Goal: Task Accomplishment & Management: Complete application form

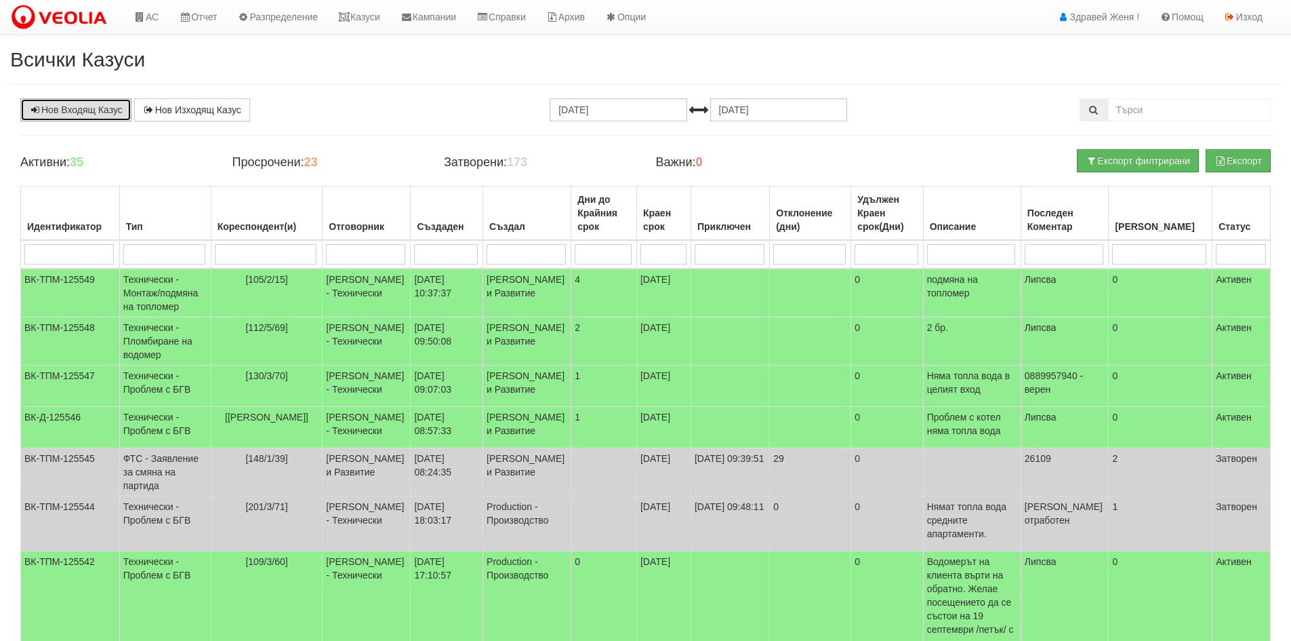
click at [106, 106] on link "Нов Входящ Казус" at bounding box center [75, 109] width 111 height 23
click at [89, 109] on link "Нов Входящ Казус" at bounding box center [75, 109] width 111 height 23
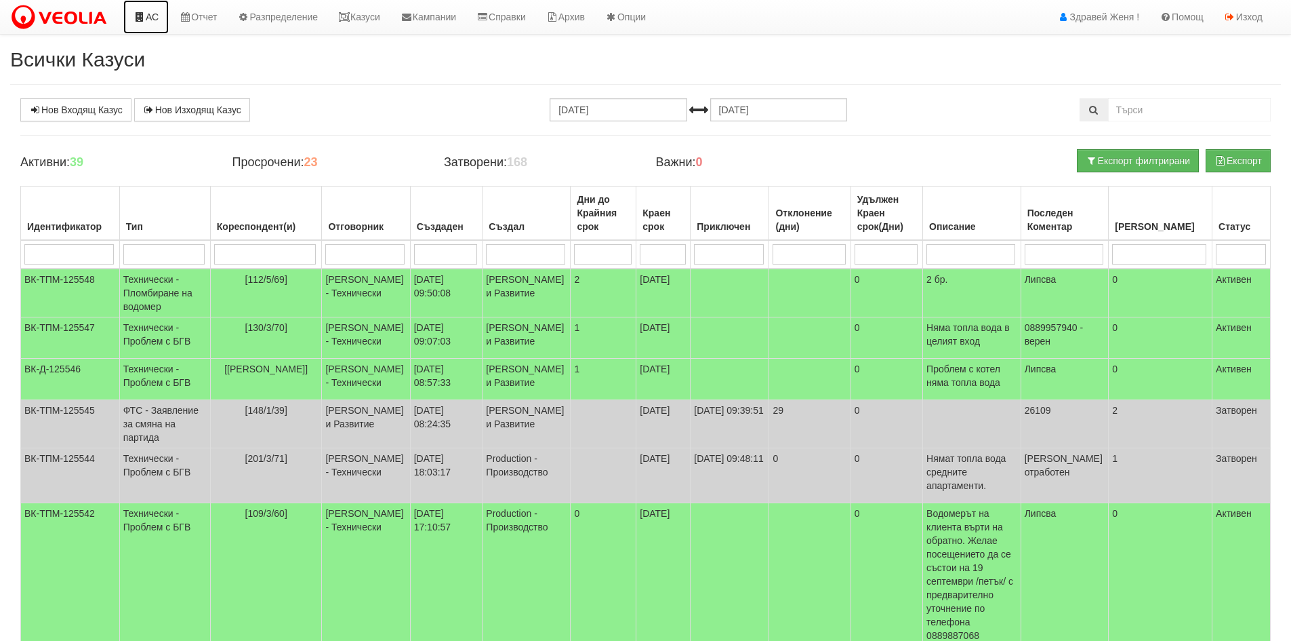
click at [153, 22] on link "АС" at bounding box center [145, 17] width 45 height 34
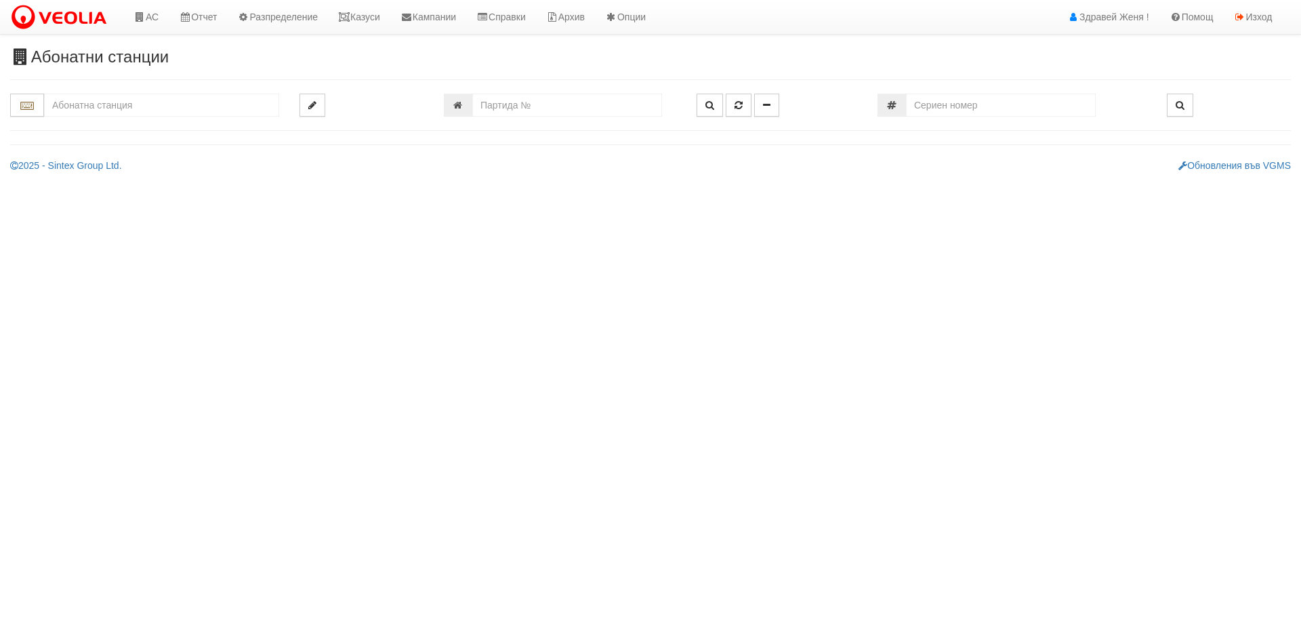
click at [95, 104] on input "text" at bounding box center [161, 105] width 235 height 23
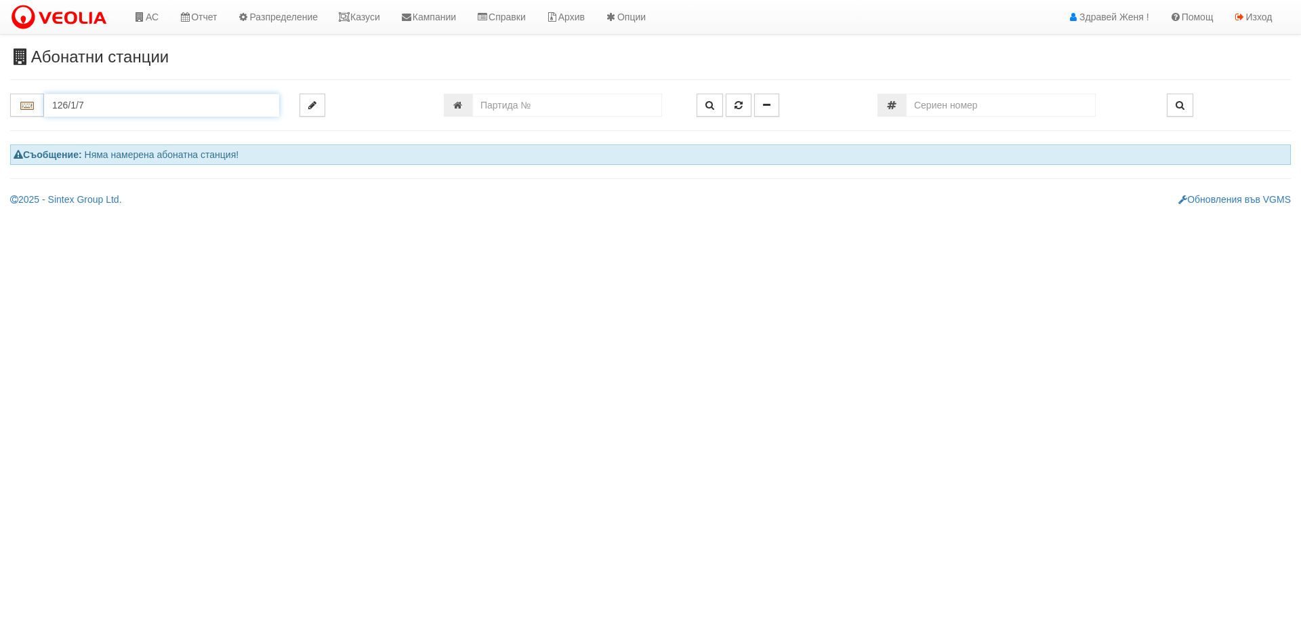
click at [175, 108] on input "126/1/7" at bounding box center [161, 105] width 235 height 23
click at [193, 134] on div "126/1 - Младост - "ВЕОЛИЯ"" at bounding box center [161, 127] width 231 height 16
type input "126/1 - Младост - "ВЕОЛИЯ""
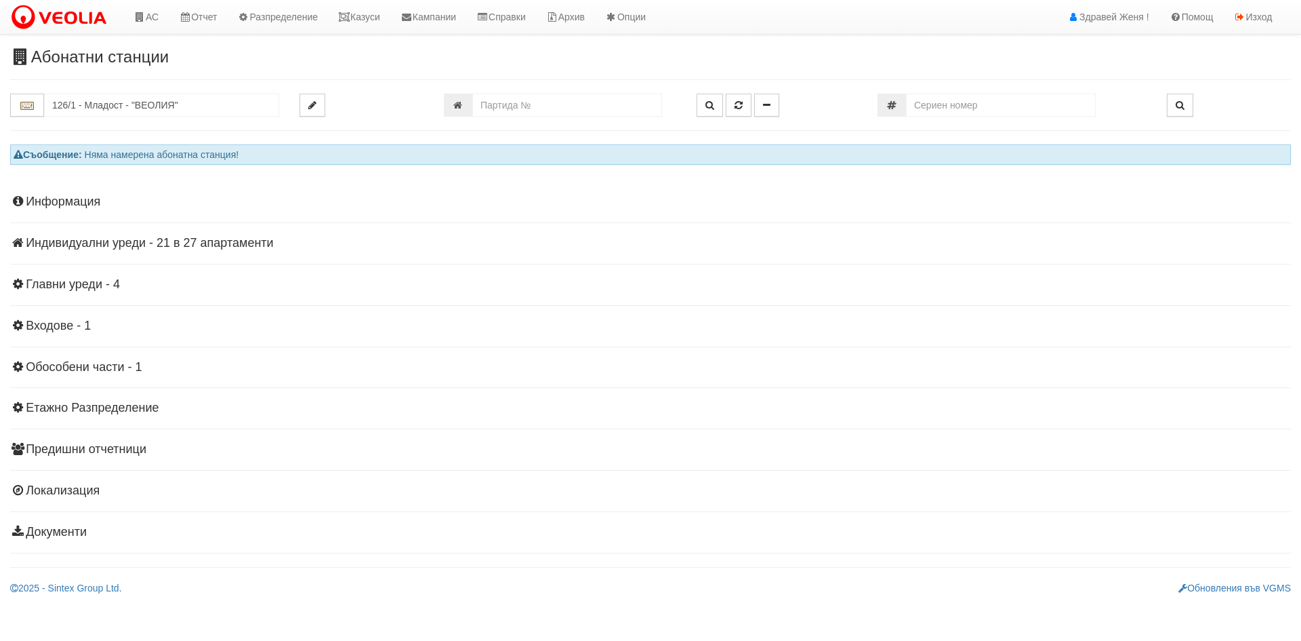
click at [92, 244] on h4 "Индивидуални уреди - 21 в 27 апартаменти" at bounding box center [650, 244] width 1281 height 14
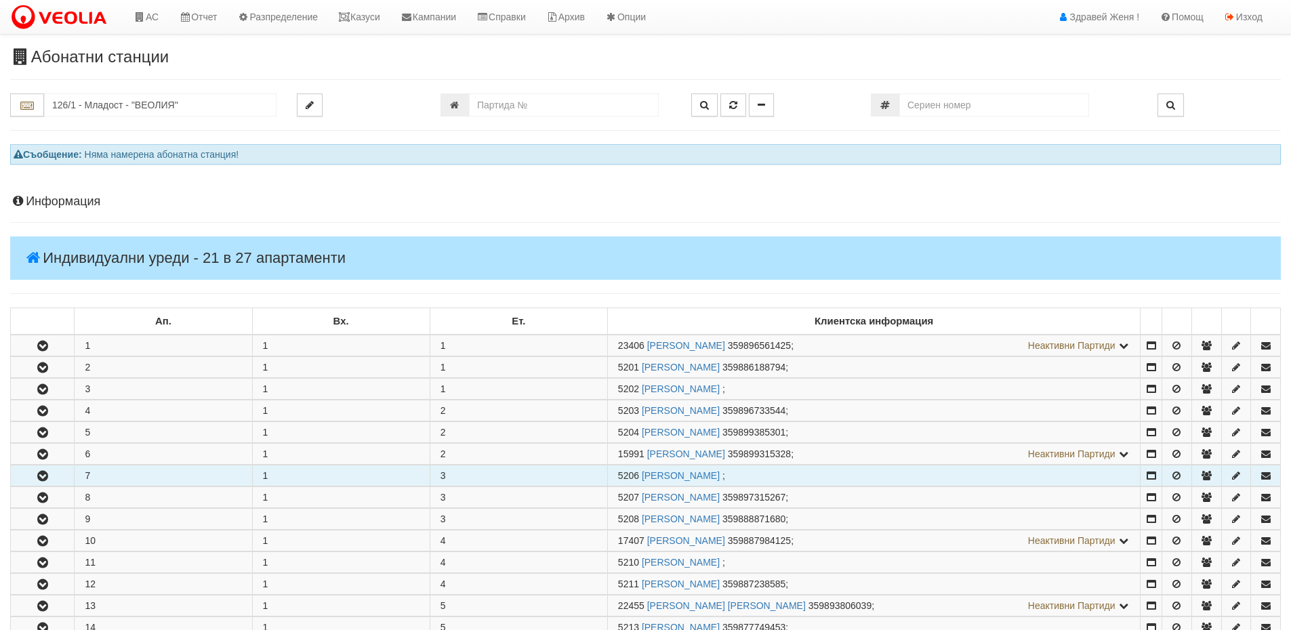
click at [43, 474] on icon "button" at bounding box center [43, 476] width 16 height 9
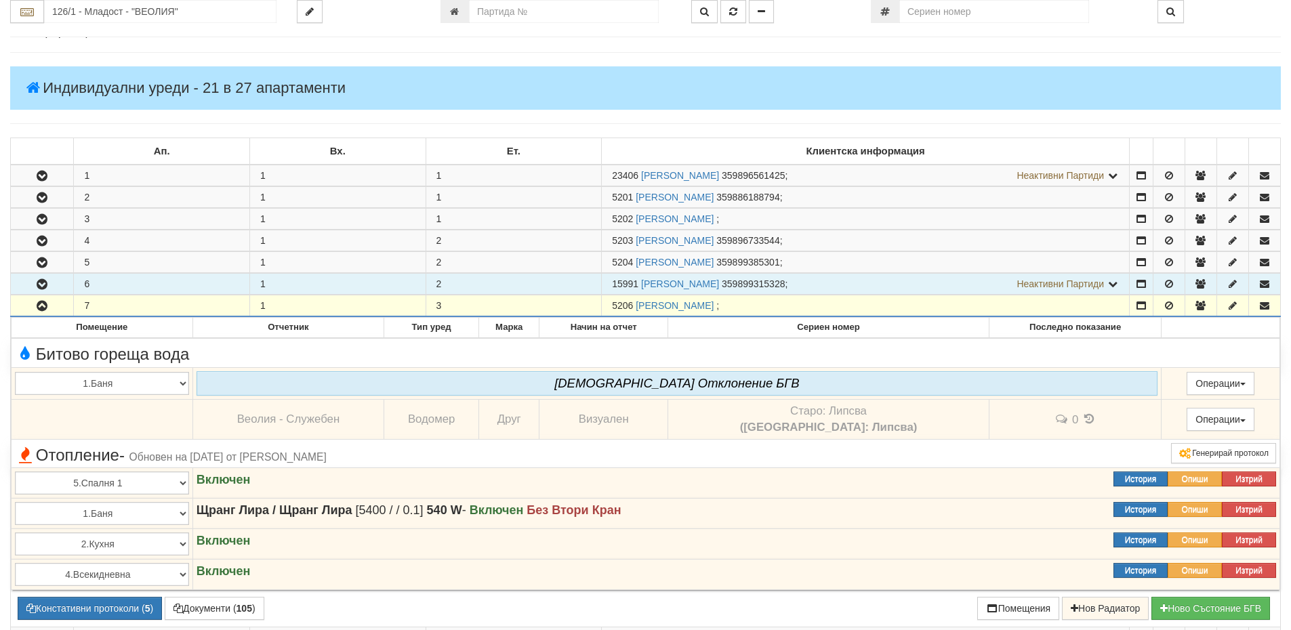
scroll to position [339, 0]
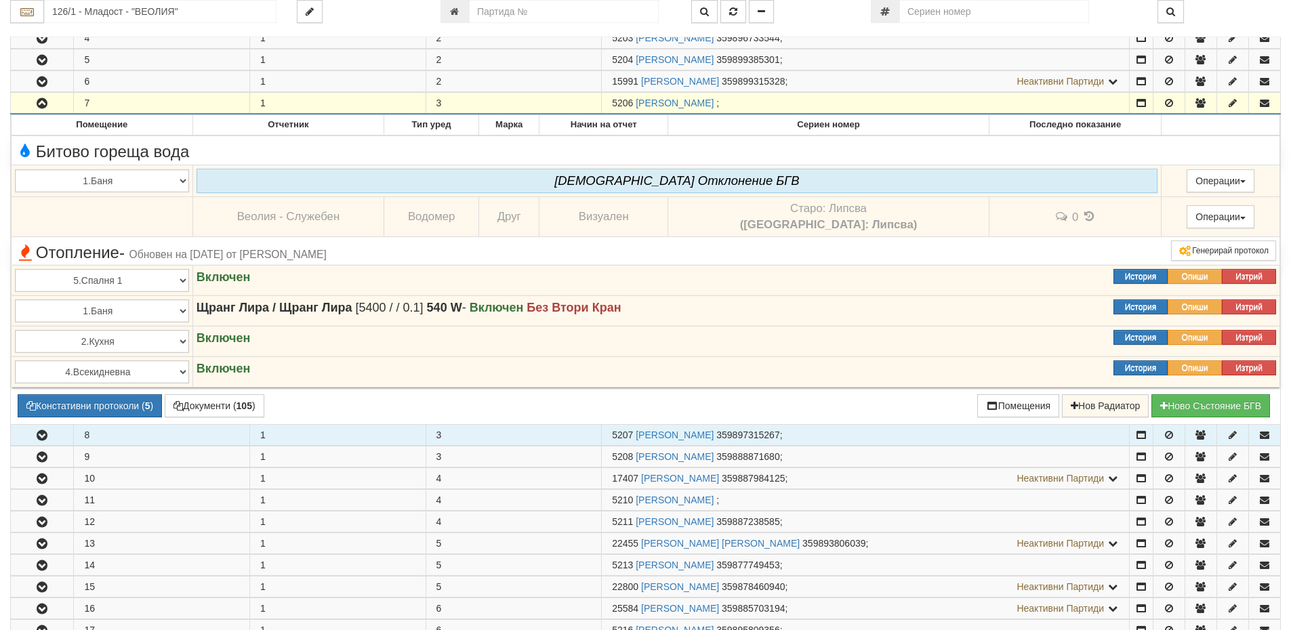
click at [45, 432] on icon "button" at bounding box center [42, 435] width 16 height 9
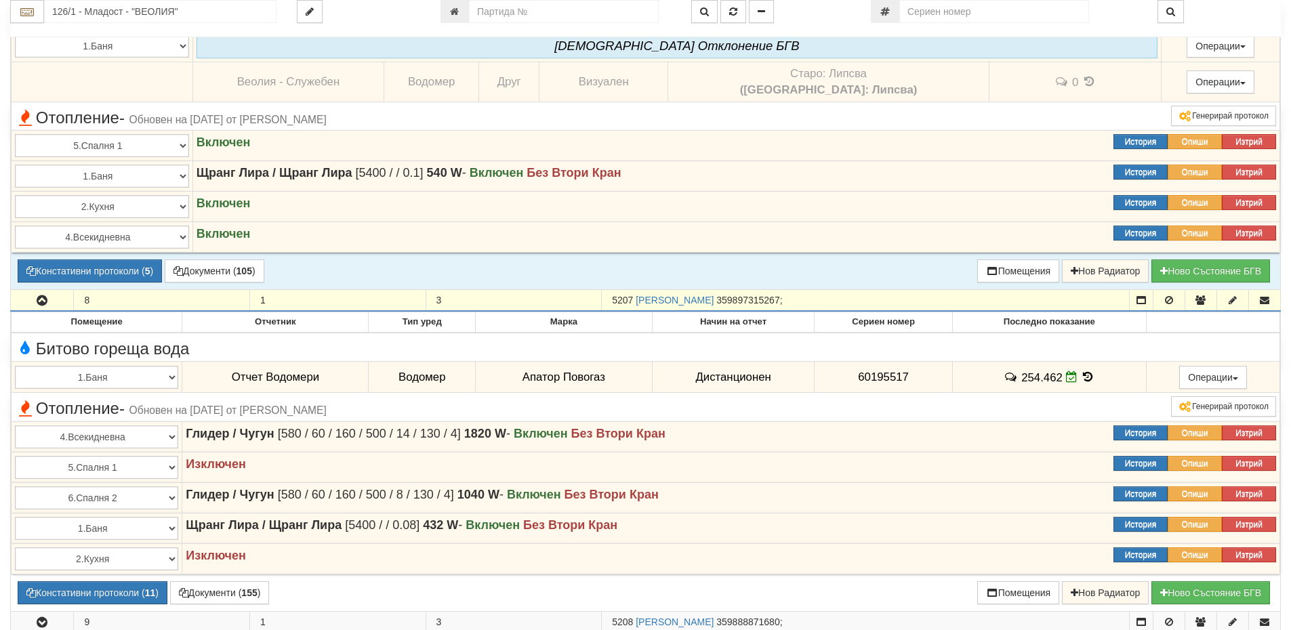
scroll to position [474, 0]
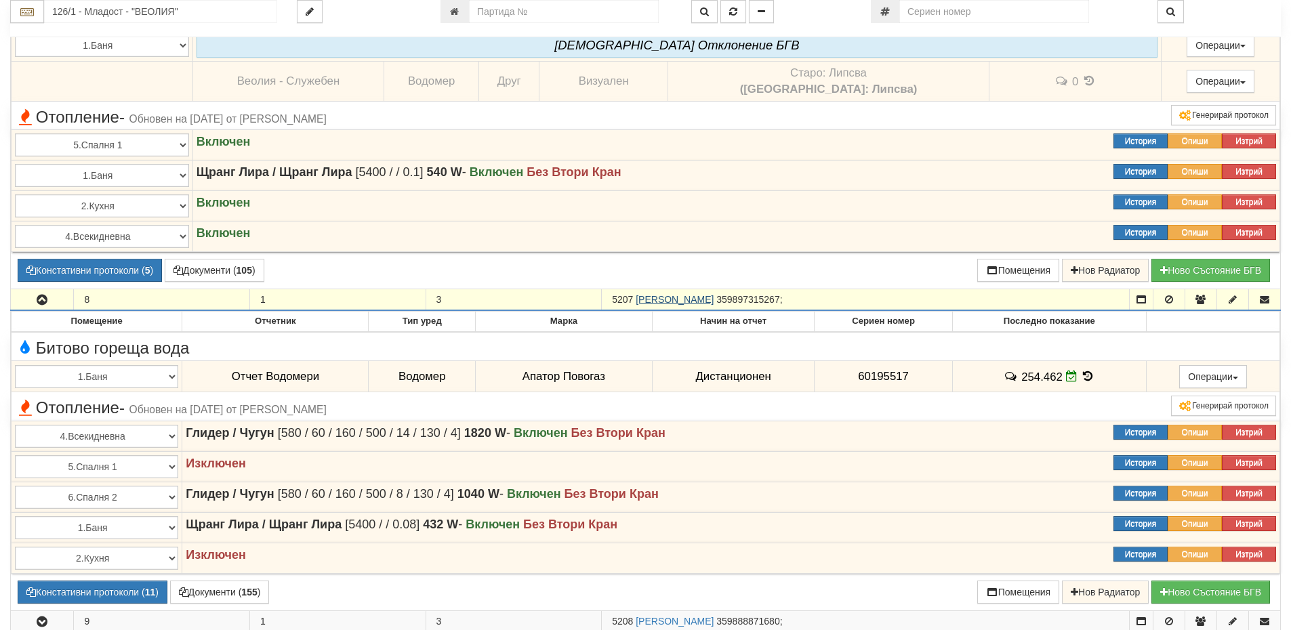
drag, startPoint x: 781, startPoint y: 300, endPoint x: 638, endPoint y: 295, distance: 143.1
click at [638, 295] on link "НИКОЛАЙ СТОЯНОВ НИКОЛОВ" at bounding box center [675, 299] width 78 height 11
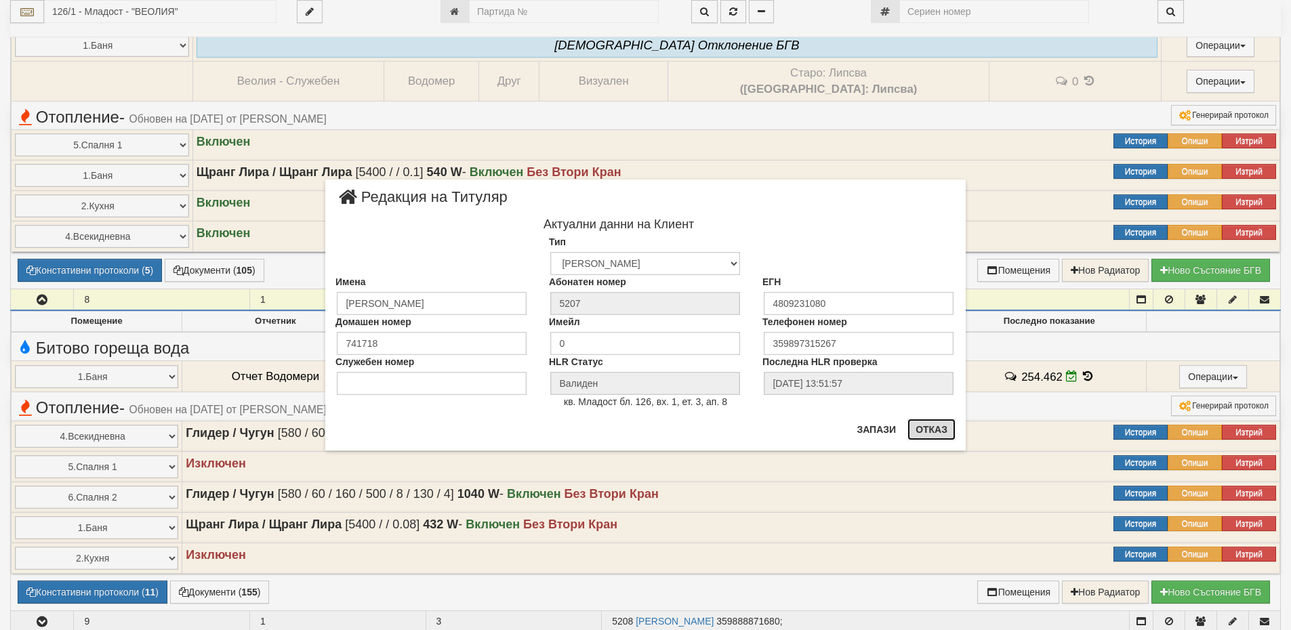
click at [948, 436] on button "Отказ" at bounding box center [932, 430] width 48 height 22
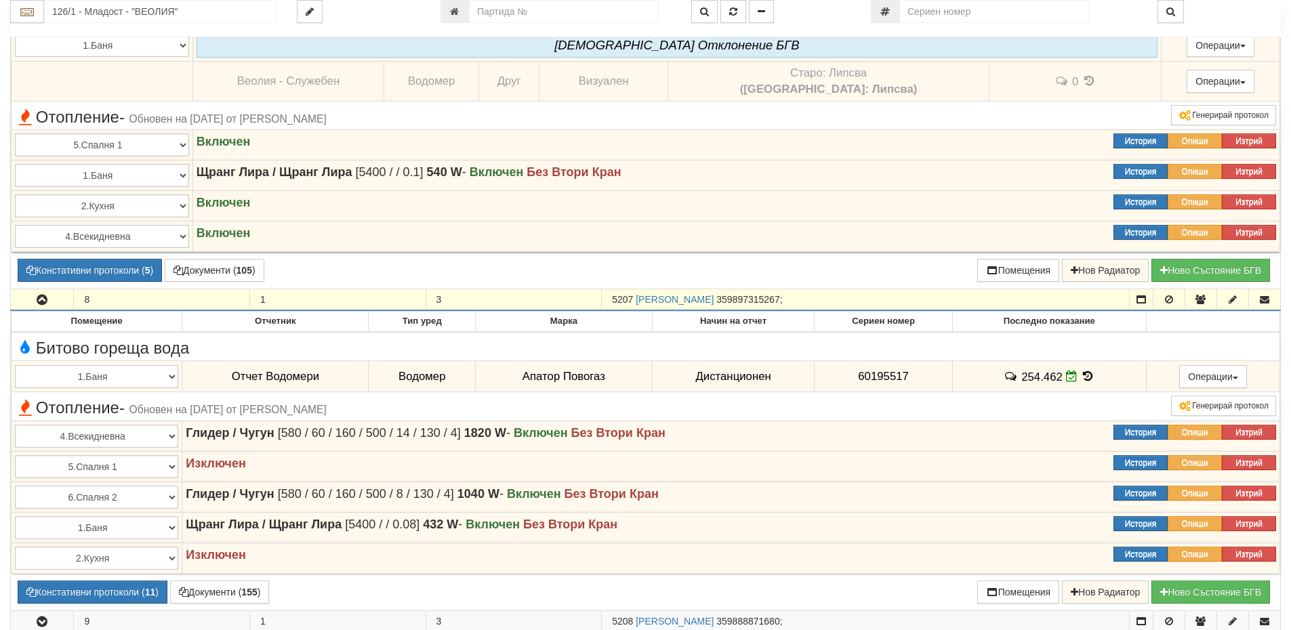
drag, startPoint x: 632, startPoint y: 297, endPoint x: 611, endPoint y: 298, distance: 21.7
click at [611, 298] on td "5207 НИКОЛАЙ СТОЯНОВ НИКОЛОВ 359897315267 ;" at bounding box center [866, 300] width 528 height 22
copy span "5207"
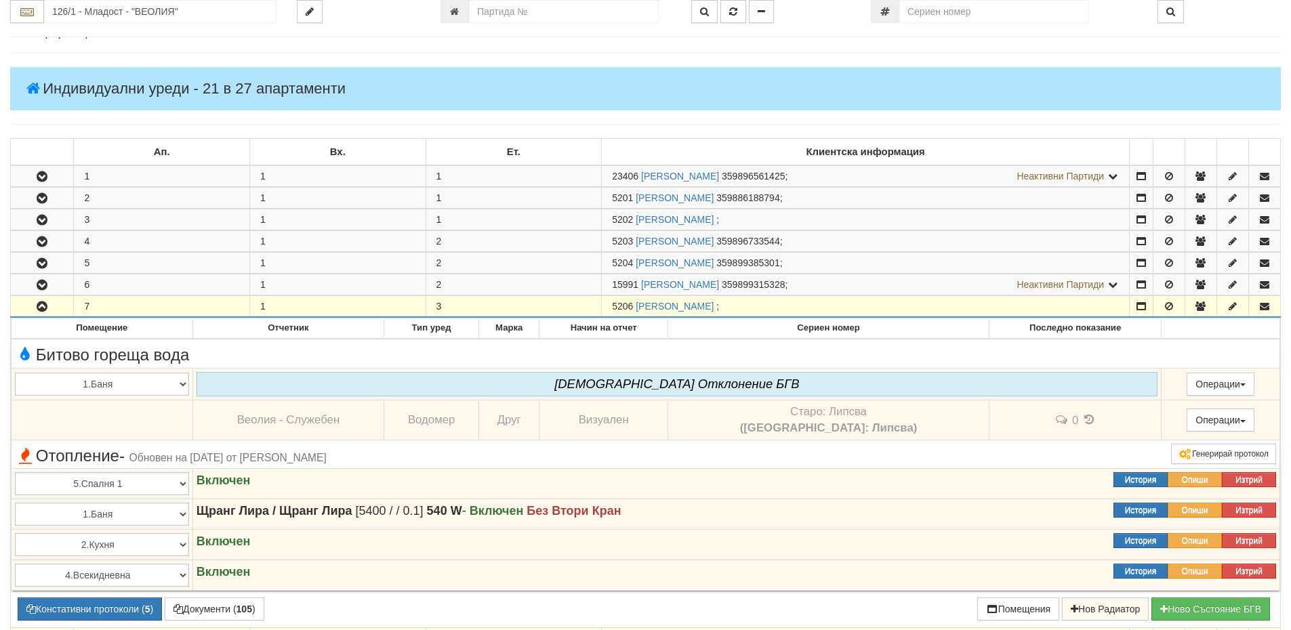
scroll to position [0, 0]
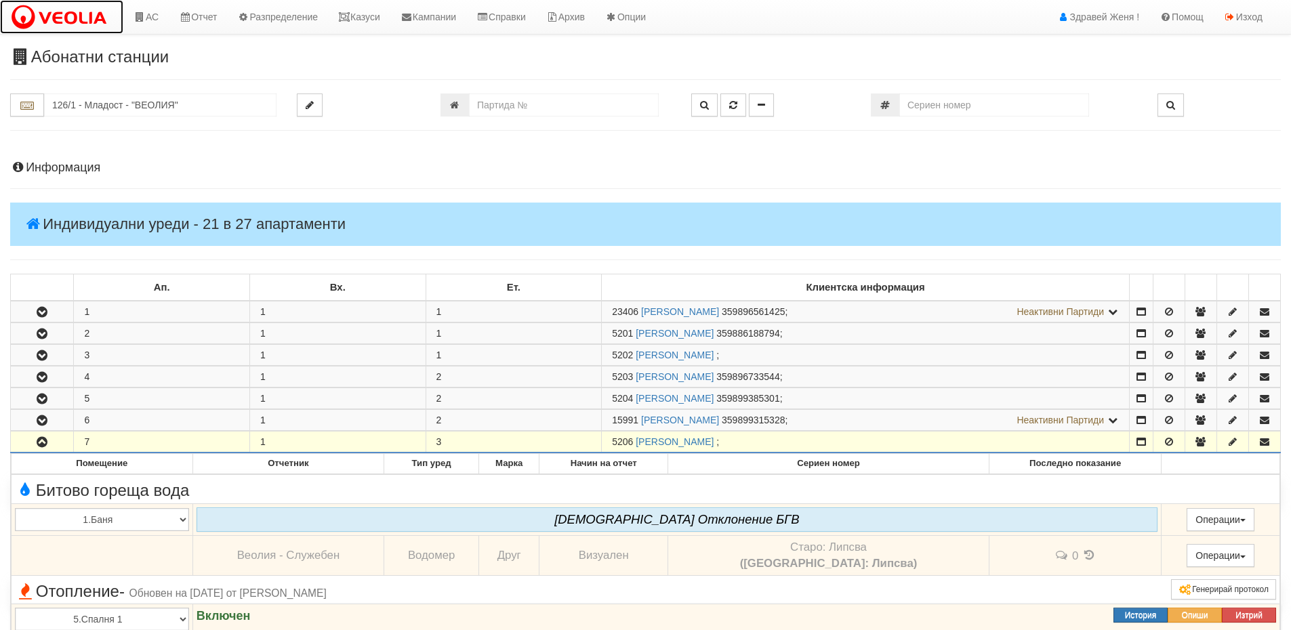
click at [74, 15] on img at bounding box center [61, 17] width 103 height 28
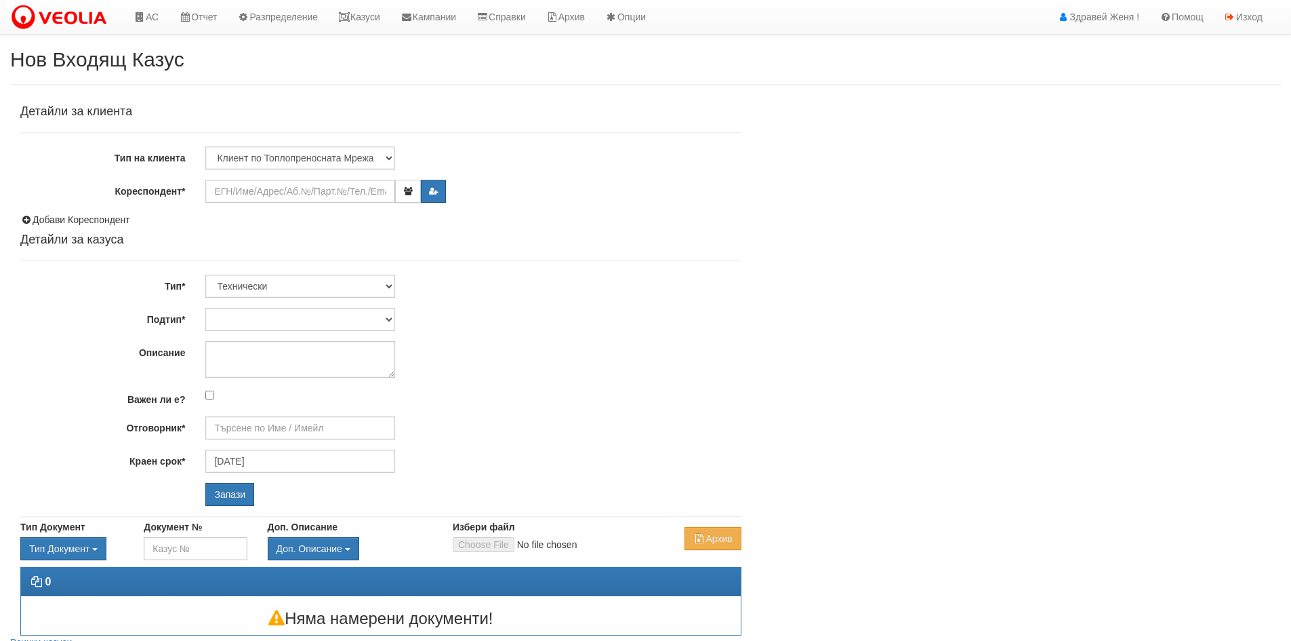
type input "18/09/2025"
type input "Дончо Дончев - Технически"
click at [262, 193] on input "Кореспондент*" at bounding box center [300, 191] width 190 height 23
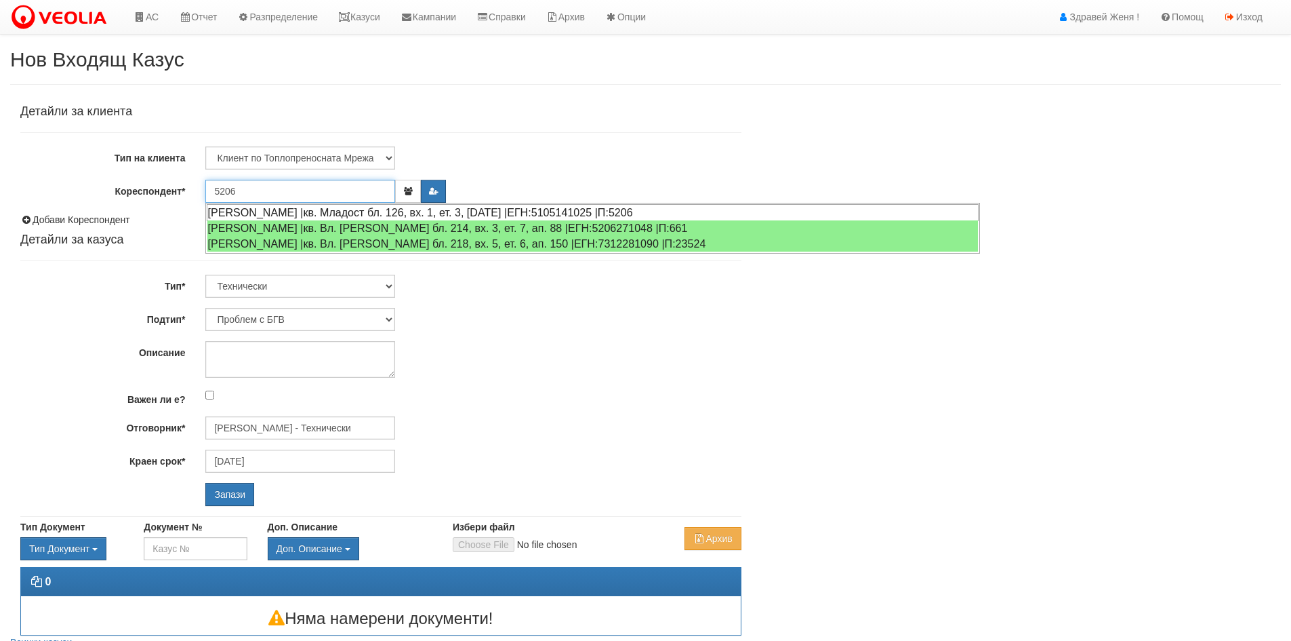
click at [378, 210] on div "НИКОЛА СТОЯНОВ АТАНАСОВ |кв. Младост бл. 126, вх. 1, ет. 3, ап. 7 |ЕГН:51051410…" at bounding box center [593, 212] width 772 height 17
type input "Тушева- — социален работник"
type input "Дончо Дончев - Технически"
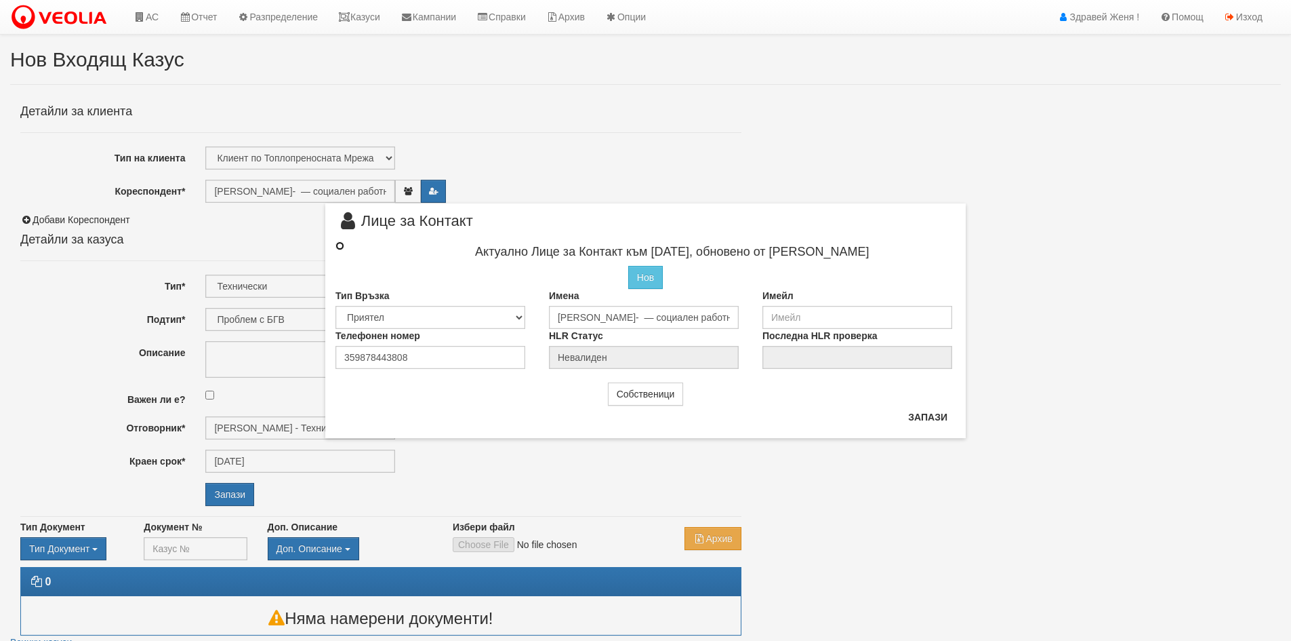
click at [339, 245] on input "radio" at bounding box center [340, 245] width 9 height 9
radio input "true"
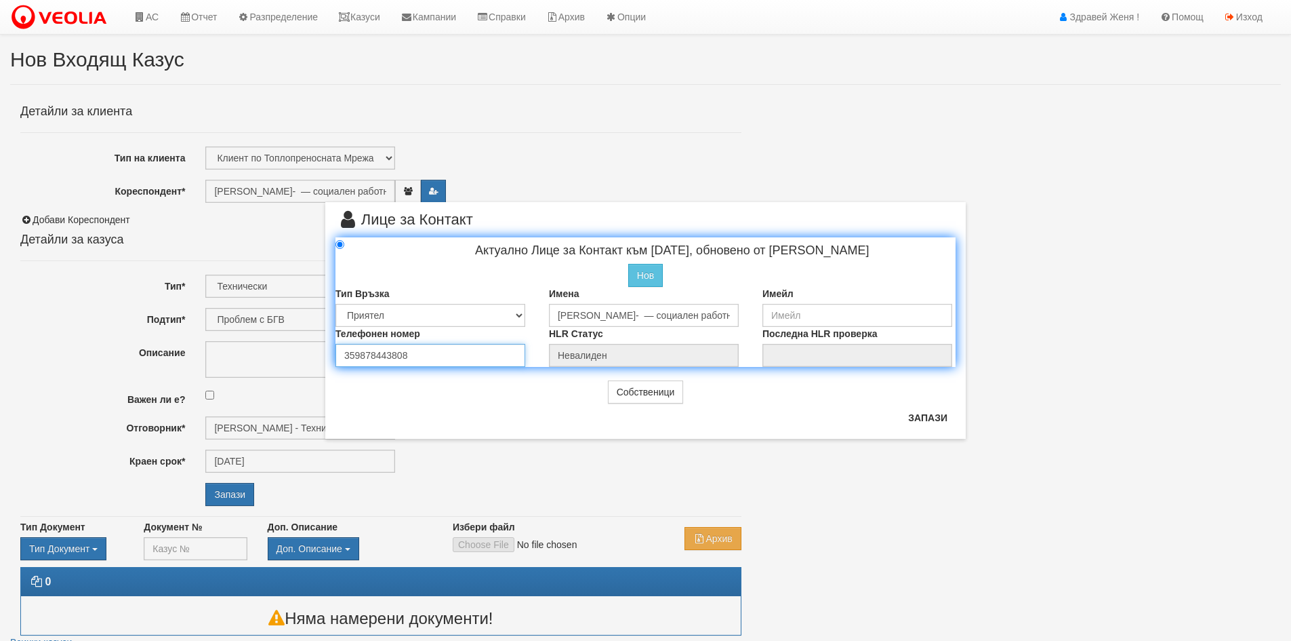
drag, startPoint x: 416, startPoint y: 356, endPoint x: 282, endPoint y: 349, distance: 134.4
click at [282, 349] on div "× Лице за Контакт Актуално Лице за Контакт към 08/12/2023, обновено от Стефка К…" at bounding box center [645, 219] width 793 height 439
type input "0893582282"
click at [522, 315] on select "Собственик Наемател Роднина Съсед Приятел" at bounding box center [431, 315] width 190 height 23
select select "2"
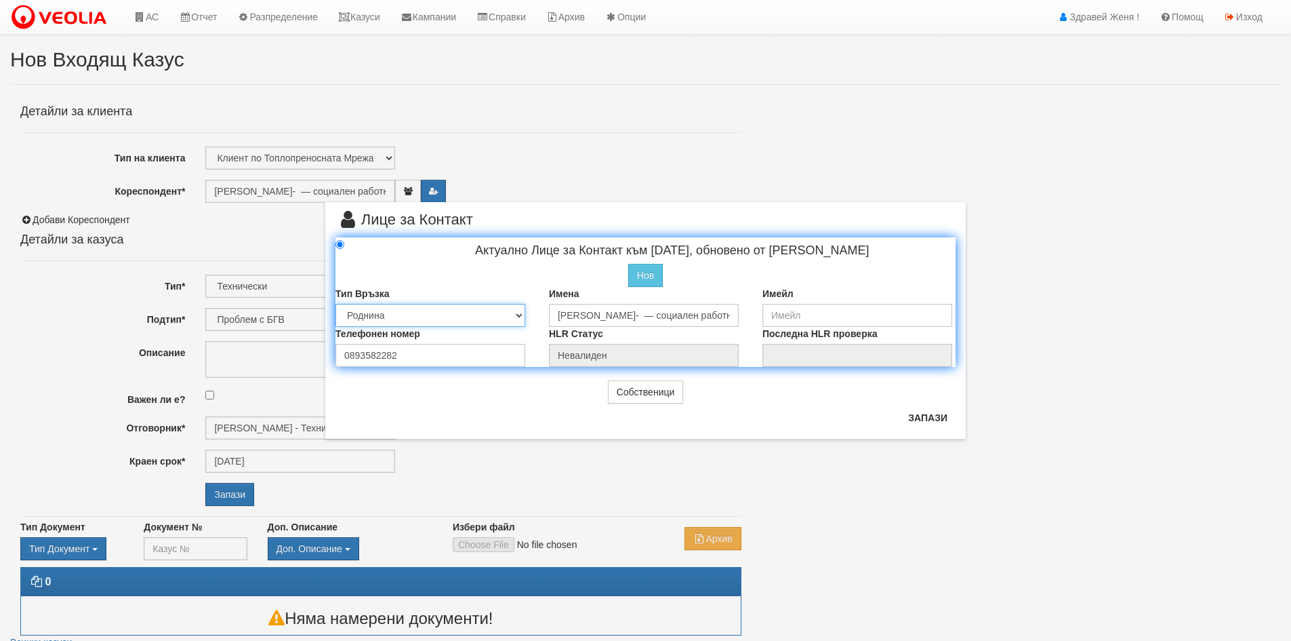
click at [336, 304] on select "Собственик Наемател Роднина Съсед Приятел" at bounding box center [431, 315] width 190 height 23
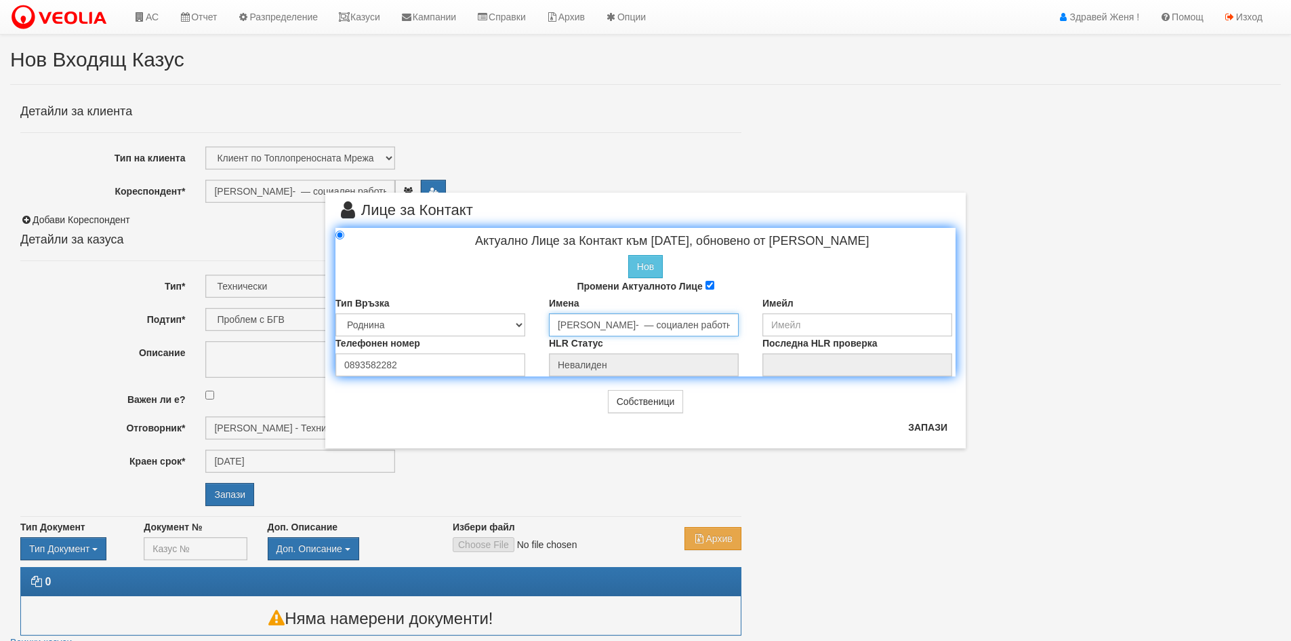
drag, startPoint x: 708, startPoint y: 323, endPoint x: 550, endPoint y: 323, distance: 157.3
click at [550, 323] on input "Тушева- — социален работник" at bounding box center [644, 324] width 190 height 23
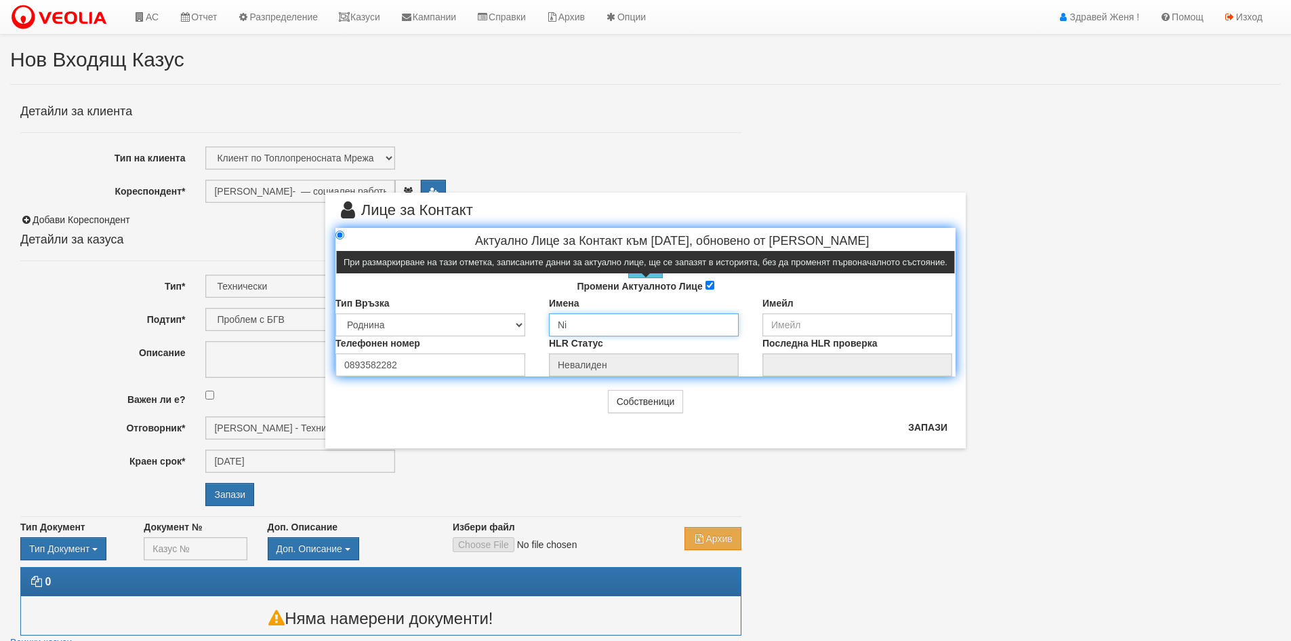
type input "N"
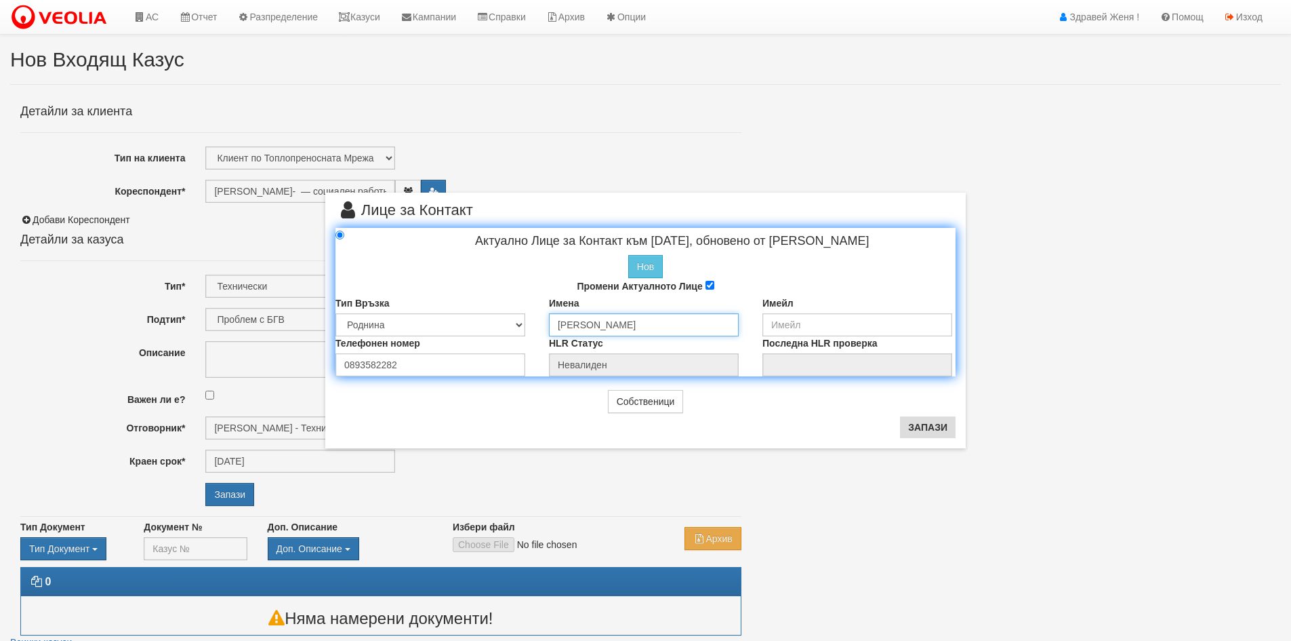
type input "Николай Николов"
click at [908, 421] on button "Запази" at bounding box center [928, 427] width 56 height 22
type input "Николай Николов"
radio input "true"
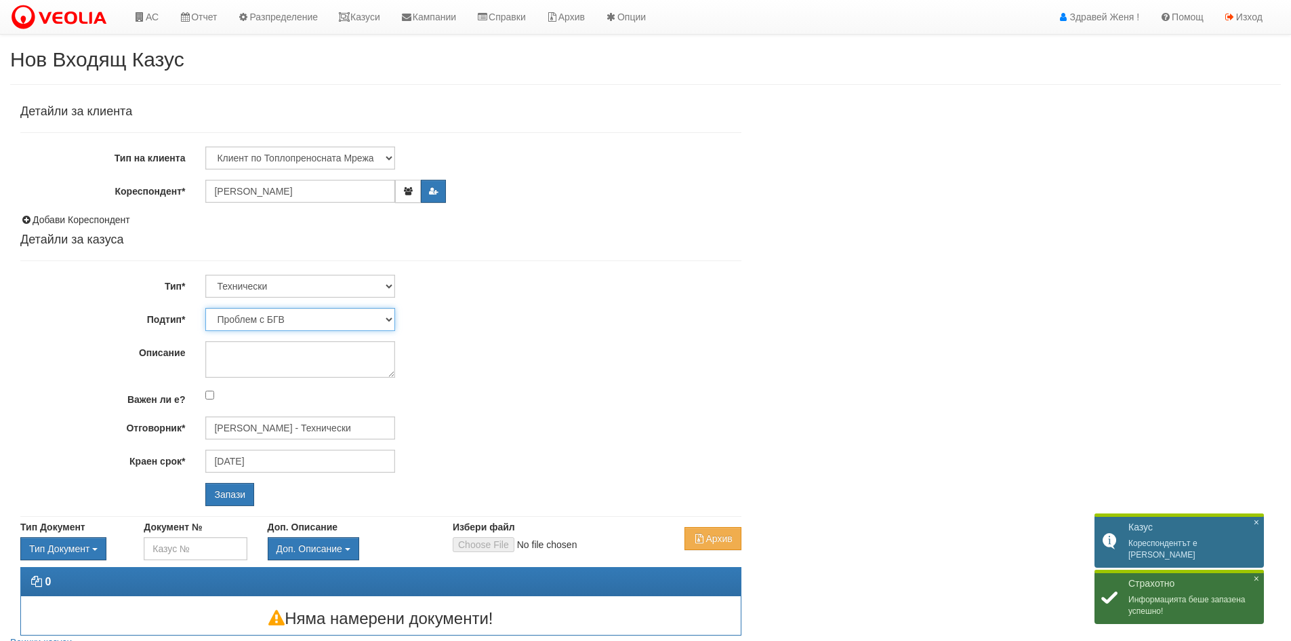
click at [390, 319] on select "Проблем с БГВ Теч ВОИ Теч БГВ Теч в АС Теч от водомер Проблем в АС Интервенция …" at bounding box center [300, 319] width 190 height 23
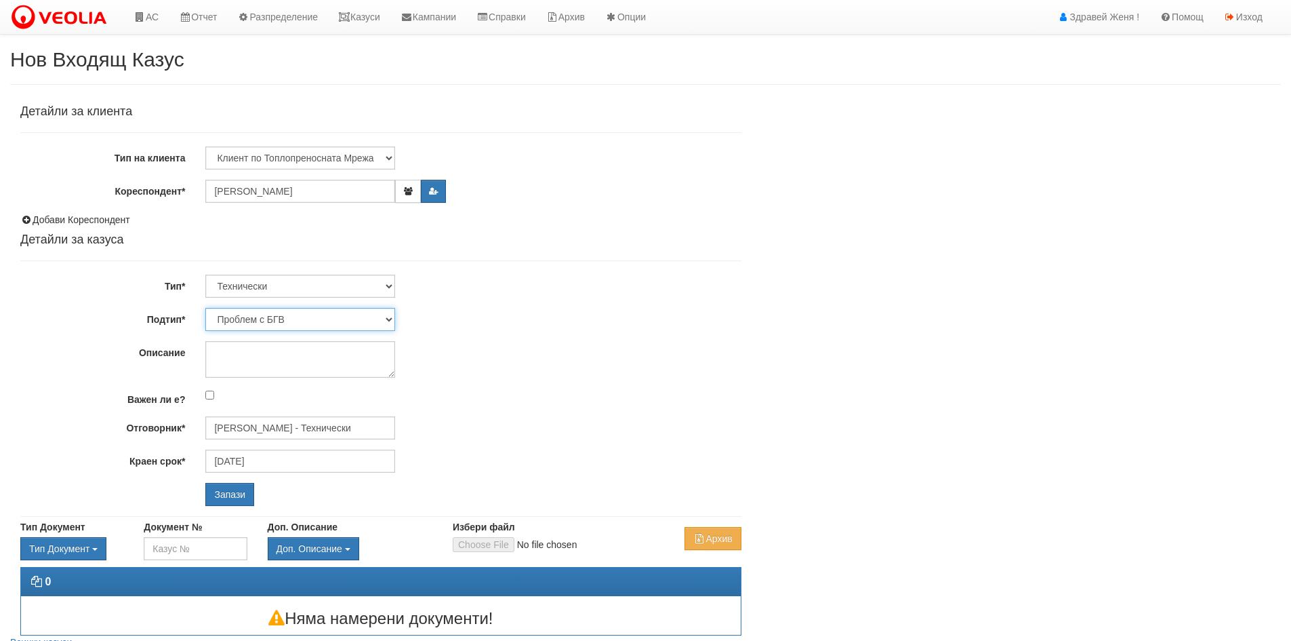
select select "Опис ВИ"
click at [205, 308] on select "Проблем с БГВ Теч ВОИ Теч БГВ Теч в АС Теч от водомер Проблем в АС Интервенция …" at bounding box center [300, 319] width 190 height 23
type input "21/09/2025"
type input "Дончо Дончев - Технически"
click at [256, 354] on textarea "Описание" at bounding box center [300, 359] width 190 height 37
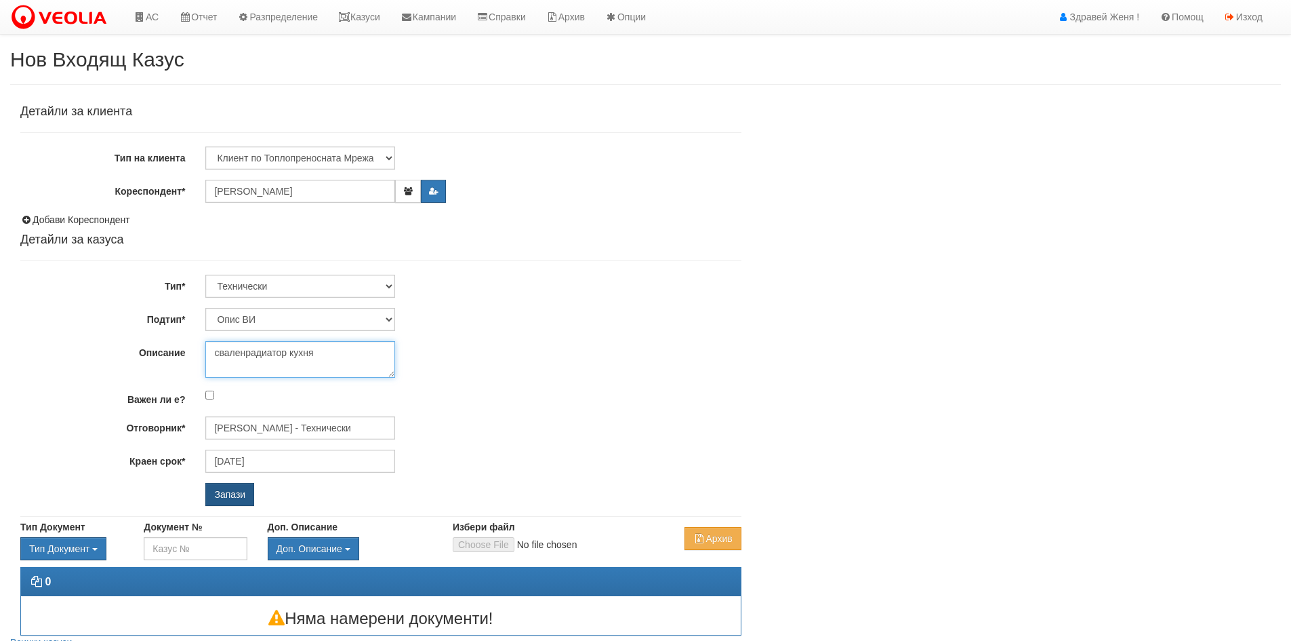
type textarea "сваленрадиатор кухня"
click at [214, 497] on input "Запази" at bounding box center [229, 494] width 49 height 23
click at [241, 498] on input "Запази" at bounding box center [229, 494] width 49 height 23
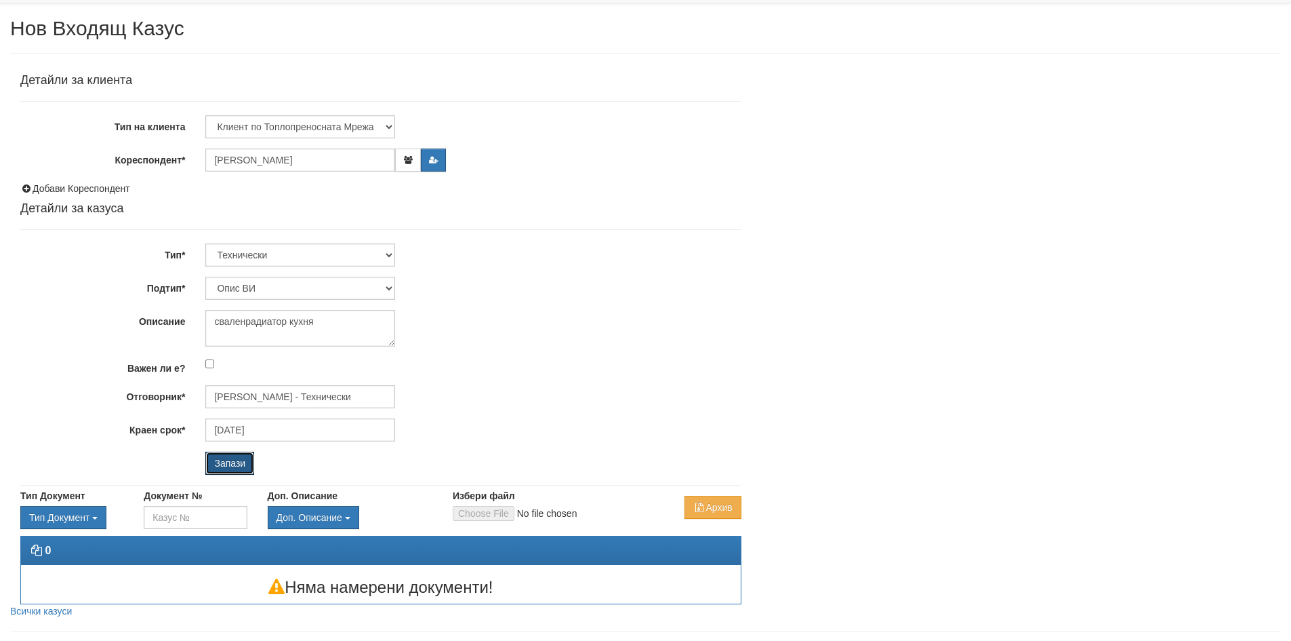
scroll to position [60, 0]
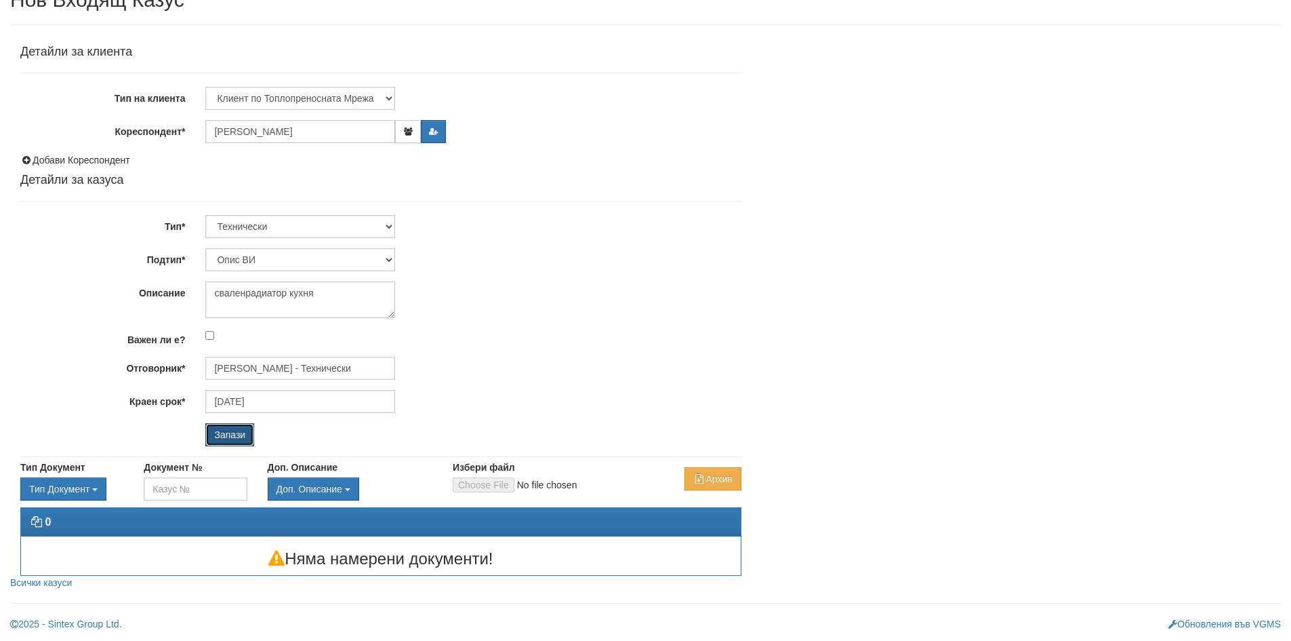
click at [225, 430] on input "Запази" at bounding box center [229, 434] width 49 height 23
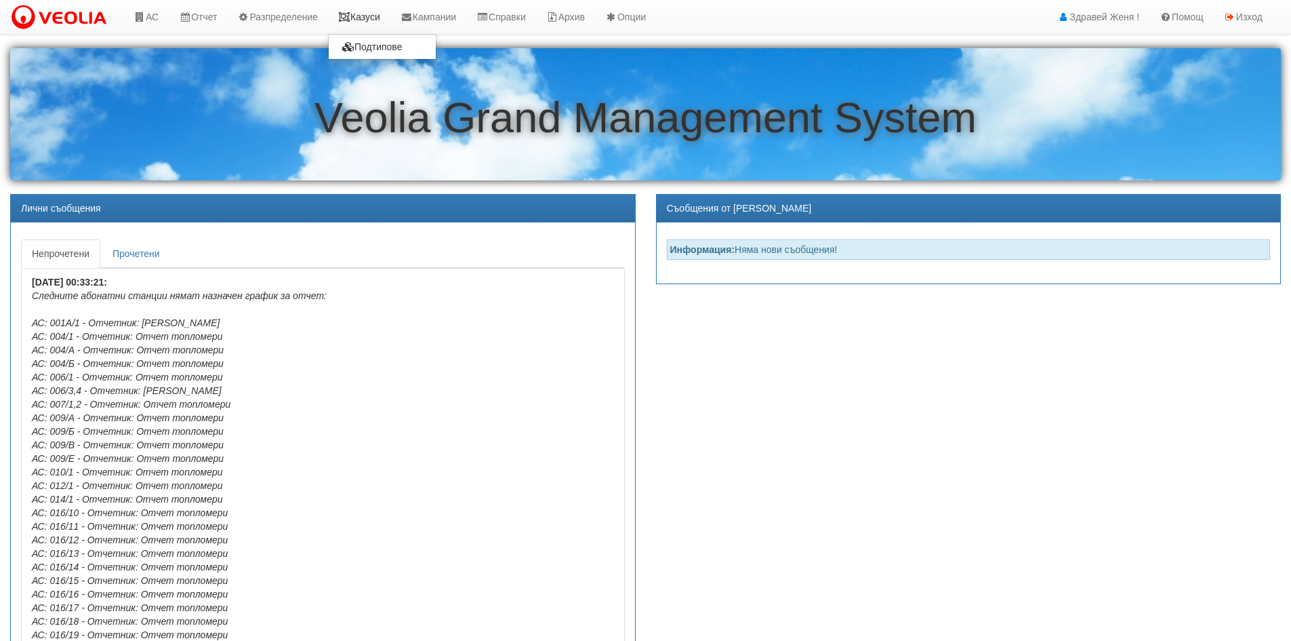
click at [371, 20] on link "Казуси" at bounding box center [359, 17] width 62 height 34
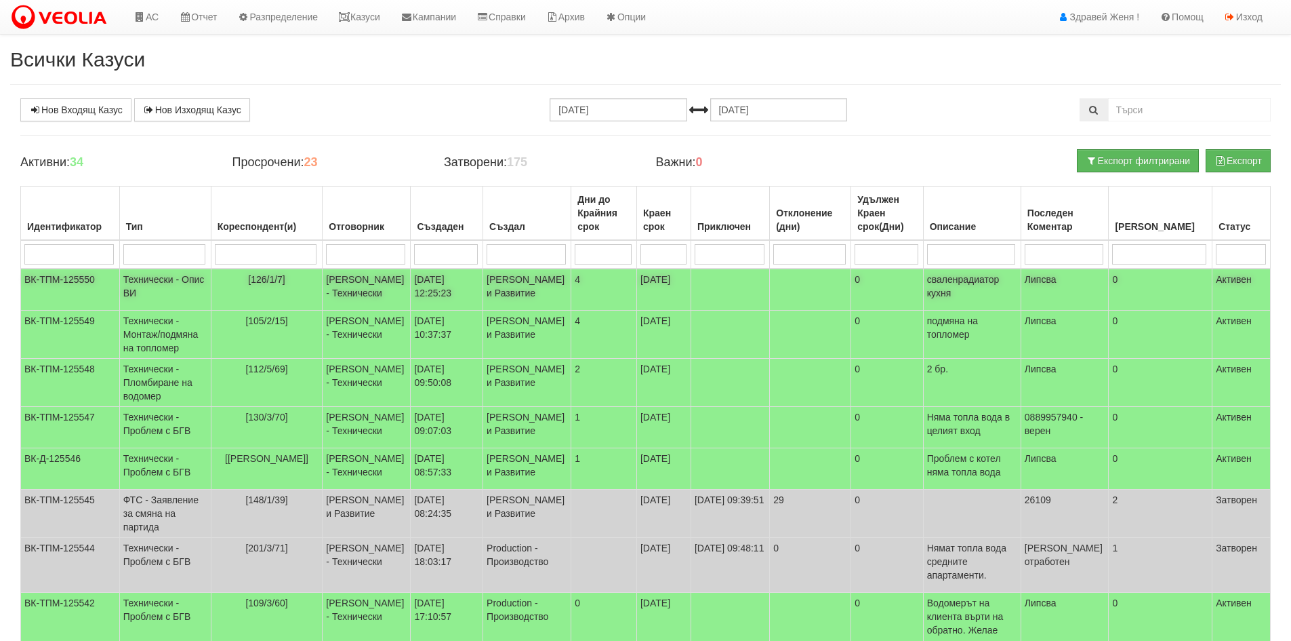
click at [137, 297] on td "Технически - Опис ВИ" at bounding box center [165, 289] width 92 height 42
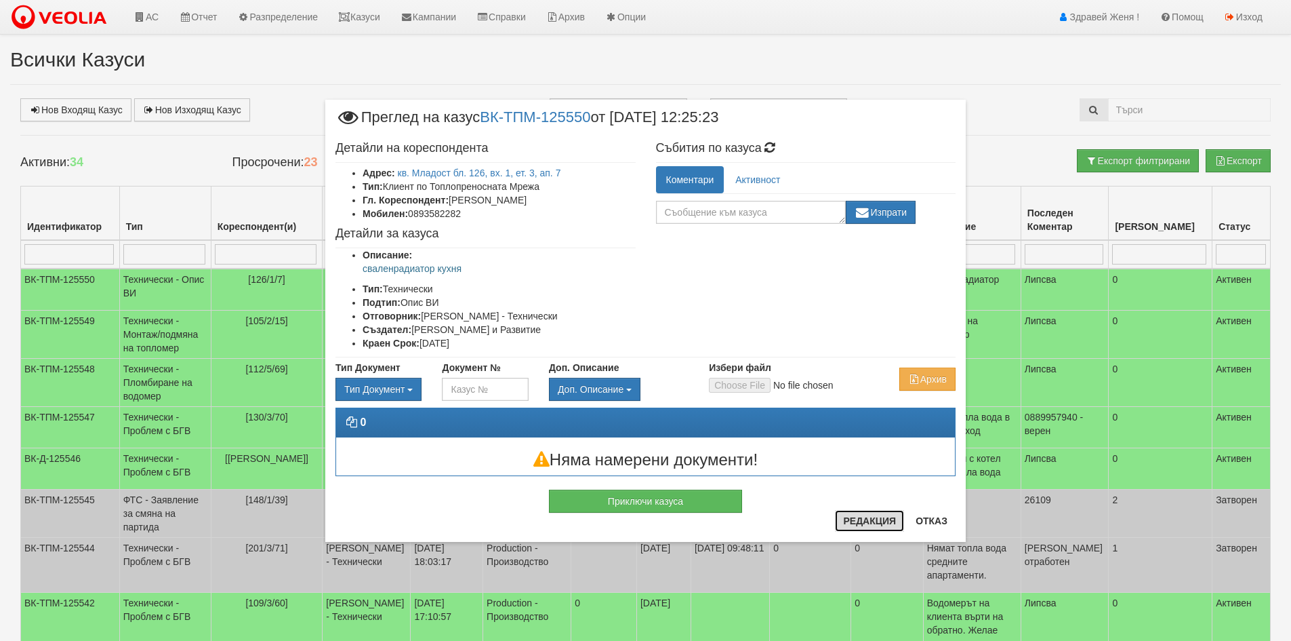
click at [853, 522] on button "Редакция" at bounding box center [869, 521] width 69 height 22
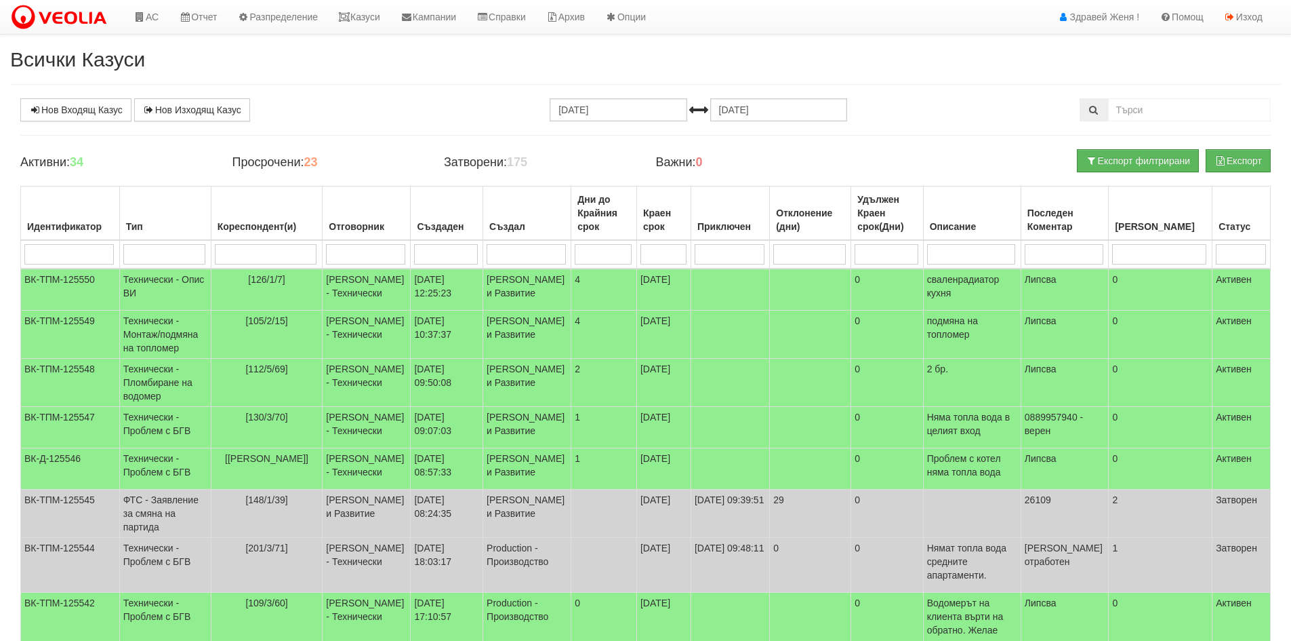
click at [968, 54] on h2 "Всички Казуси" at bounding box center [645, 59] width 1271 height 22
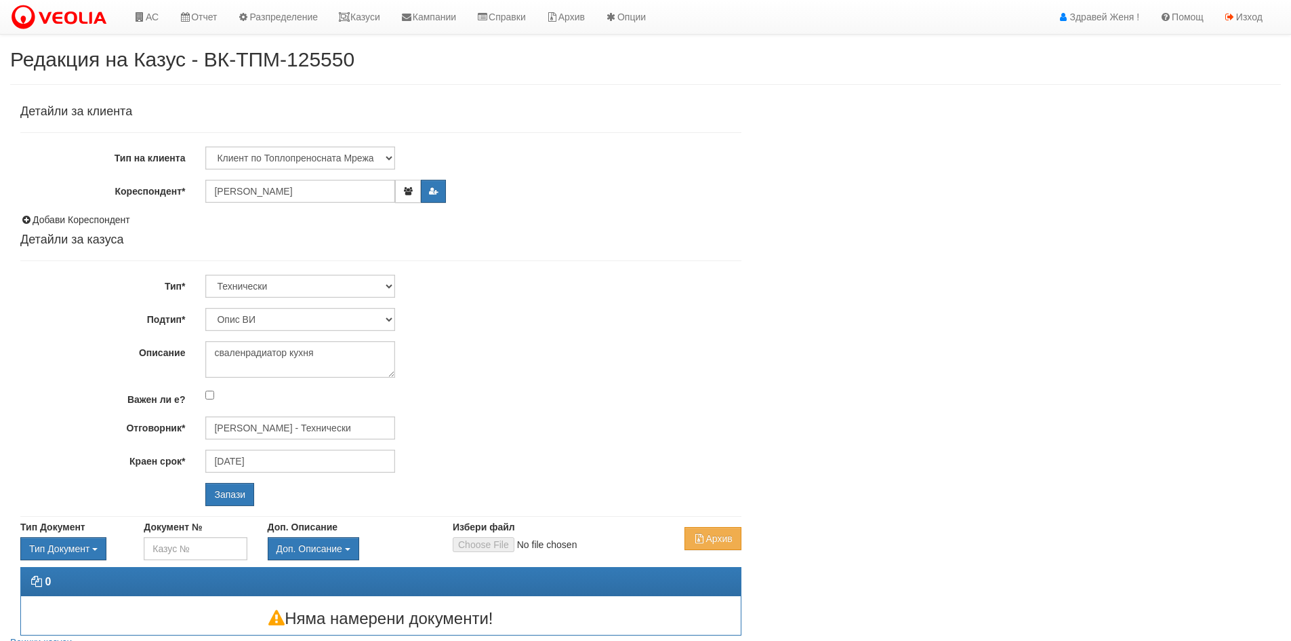
select select "Опис ВИ"
